Goal: Find specific page/section: Find specific page/section

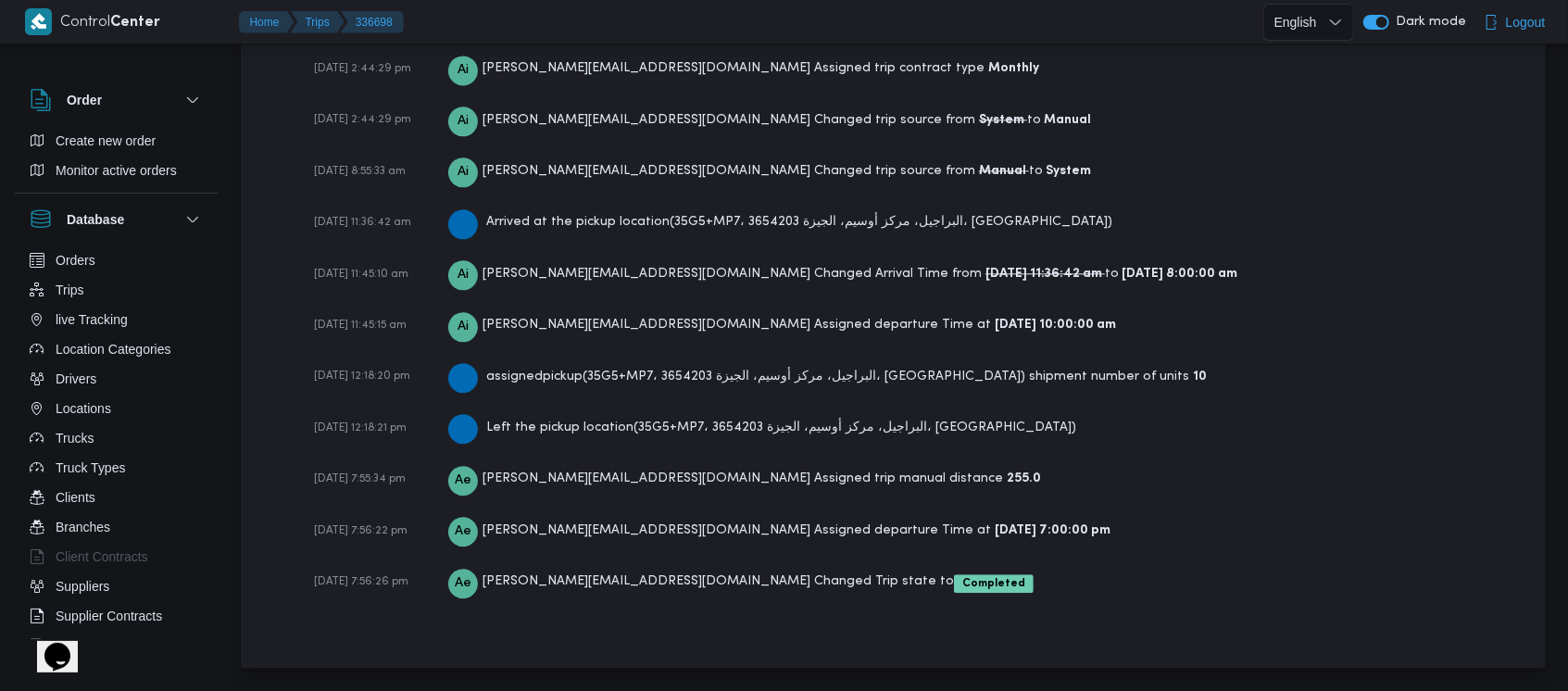
scroll to position [2863, 0]
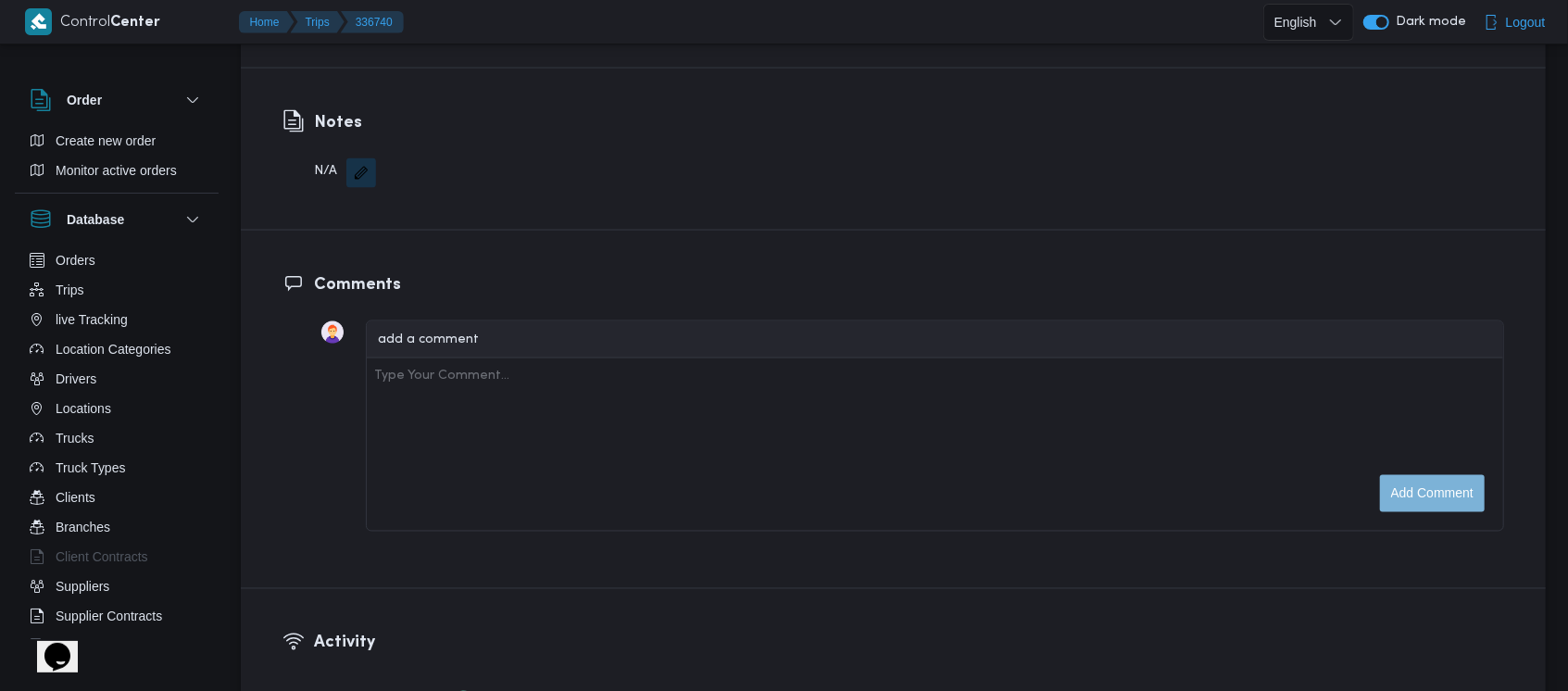
scroll to position [2770, 0]
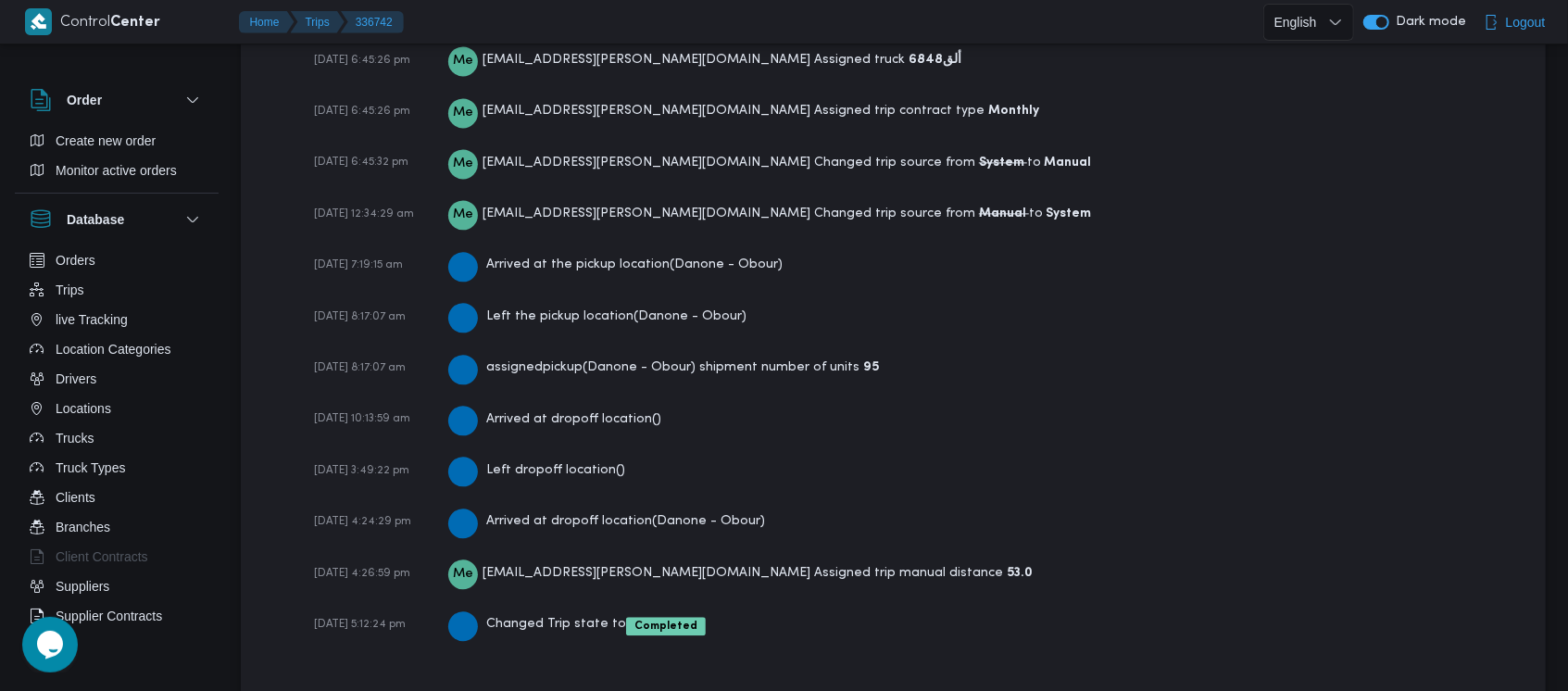
scroll to position [2770, 0]
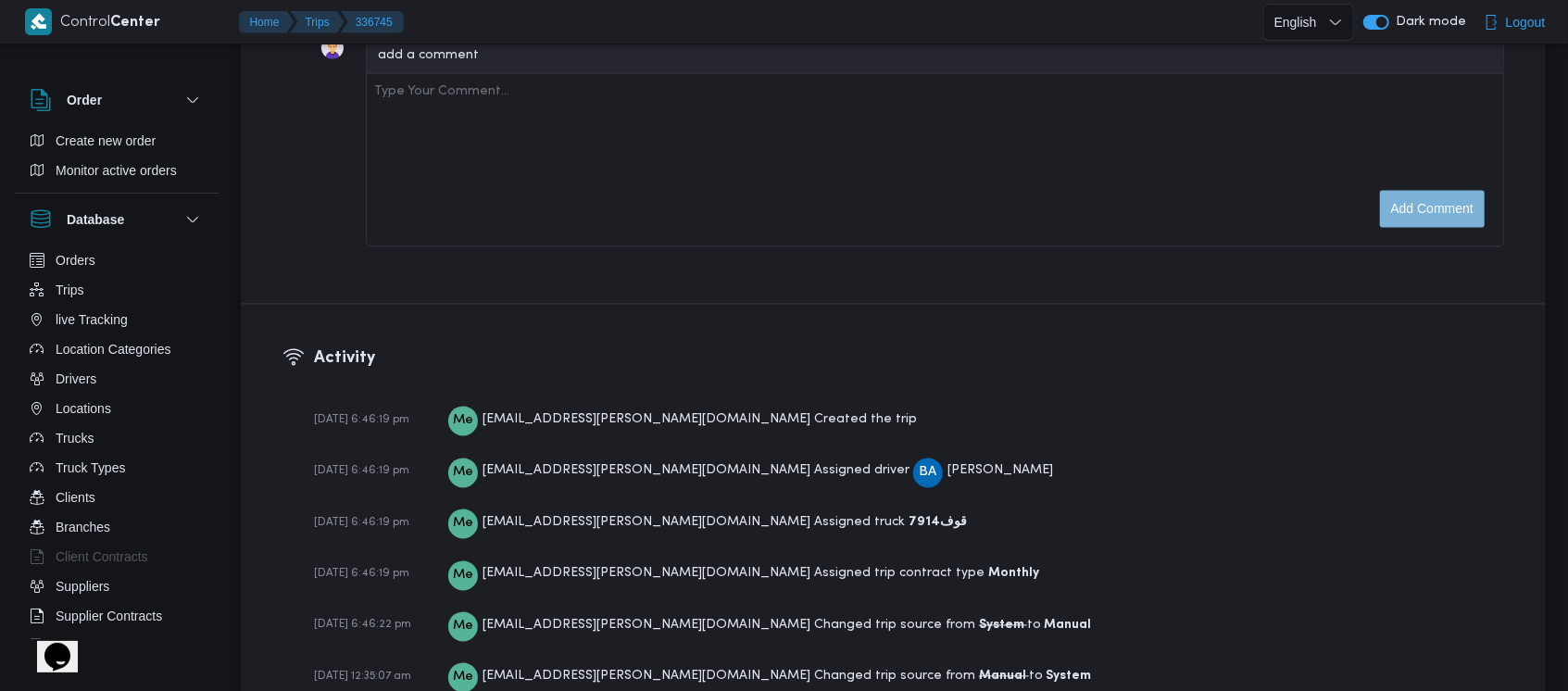
scroll to position [2822, 0]
